Goal: Navigation & Orientation: Understand site structure

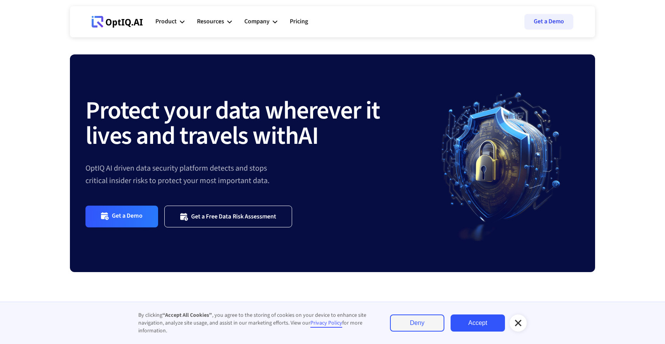
click at [490, 325] on link "Accept" at bounding box center [478, 322] width 54 height 17
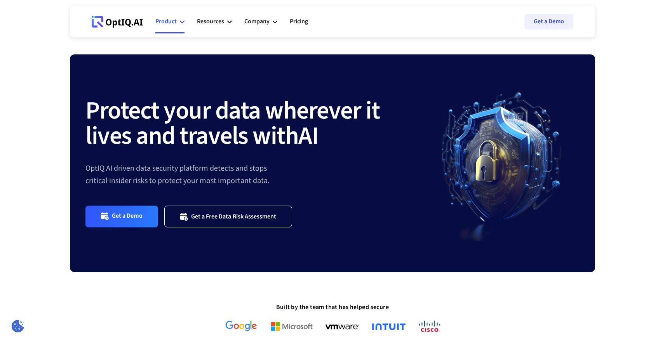
click at [172, 21] on div "Product" at bounding box center [165, 21] width 21 height 10
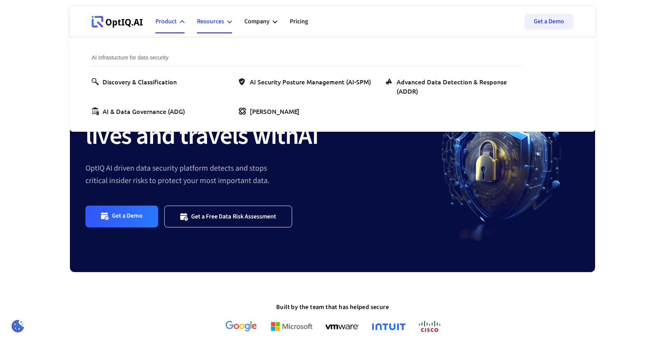
click at [227, 20] on div "Resources" at bounding box center [214, 21] width 35 height 23
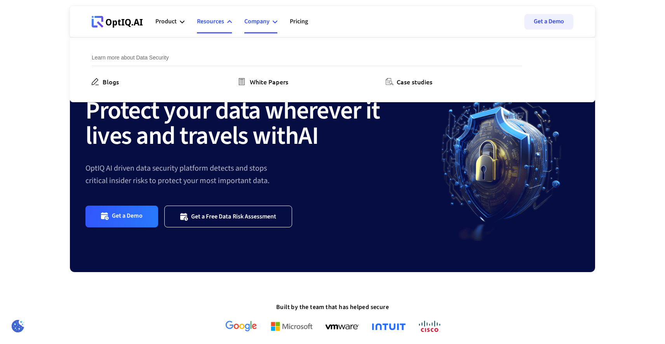
click at [268, 23] on div "Company" at bounding box center [256, 21] width 25 height 10
click at [176, 21] on div "Product" at bounding box center [165, 21] width 21 height 10
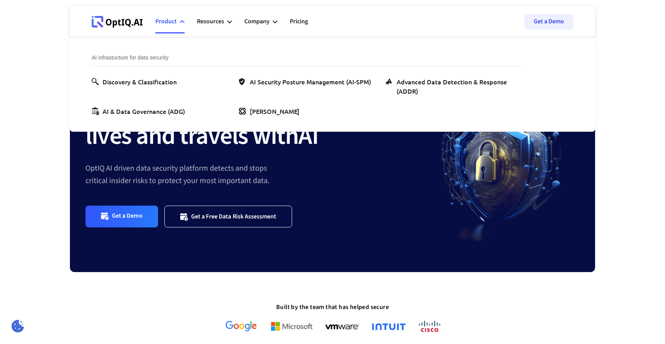
click at [122, 21] on icon at bounding box center [123, 22] width 3 height 6
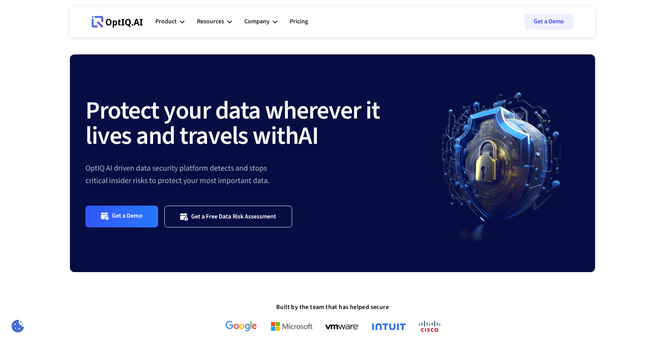
click at [635, 138] on section "Protect your data wherever it lives and travels with AI OptIQ AI driven data se…" at bounding box center [332, 193] width 665 height 278
